Goal: Task Accomplishment & Management: Manage account settings

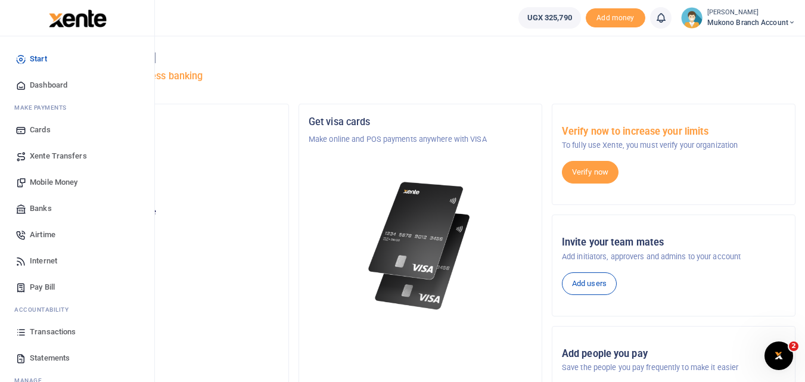
click at [60, 361] on span "Statements" at bounding box center [50, 358] width 40 height 12
